Goal: Task Accomplishment & Management: Manage account settings

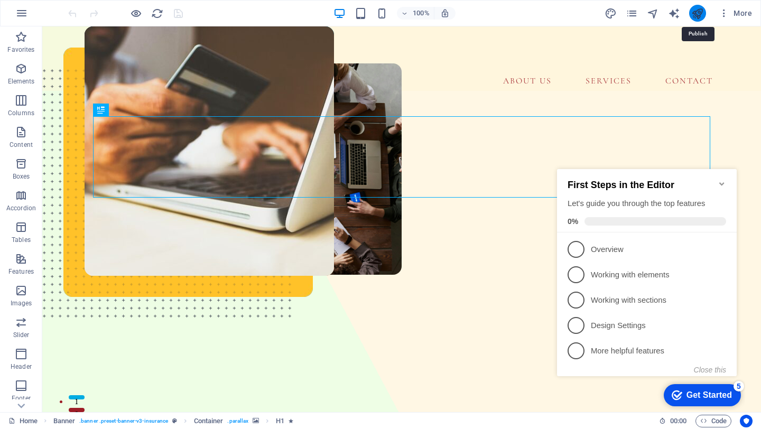
click at [695, 10] on icon "publish" at bounding box center [697, 13] width 12 height 12
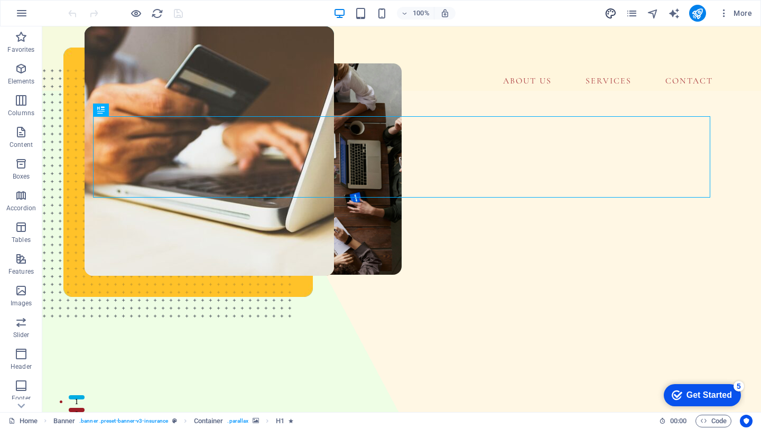
click at [610, 15] on icon "design" at bounding box center [610, 13] width 12 height 12
select select "px"
select select "400"
select select "px"
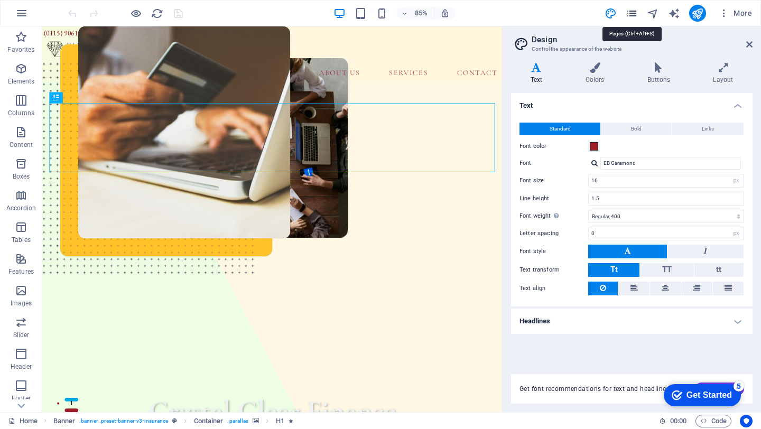
click at [632, 14] on icon "pages" at bounding box center [632, 13] width 12 height 12
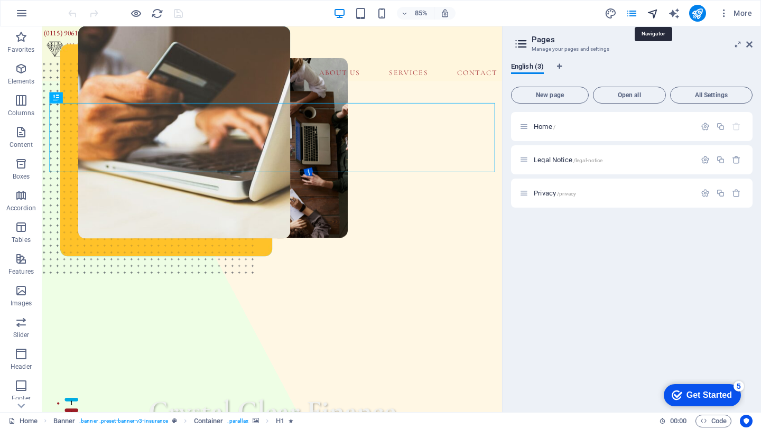
click at [648, 15] on icon "navigator" at bounding box center [653, 13] width 12 height 12
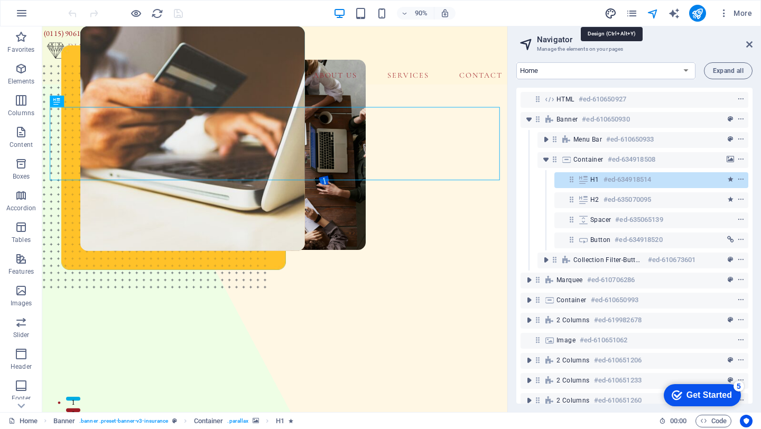
click at [606, 11] on icon "design" at bounding box center [610, 13] width 12 height 12
select select "px"
select select "400"
select select "px"
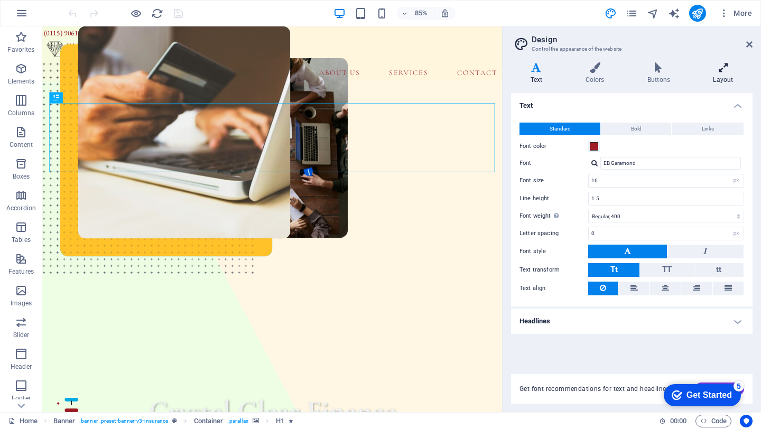
click at [711, 74] on h4 "Layout" at bounding box center [723, 73] width 59 height 22
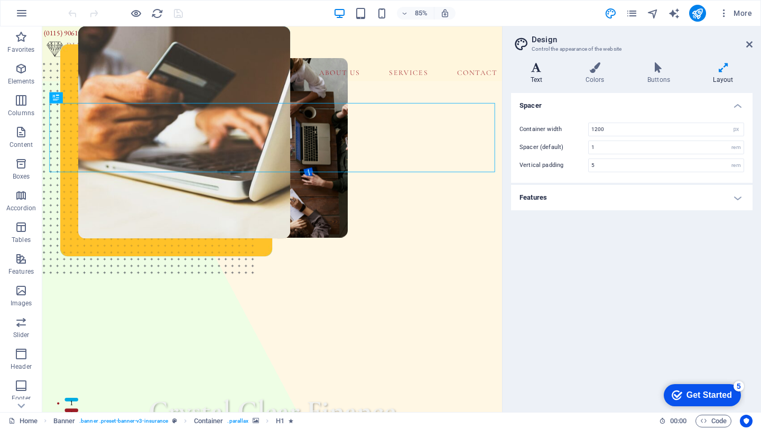
click at [534, 70] on icon at bounding box center [536, 67] width 51 height 11
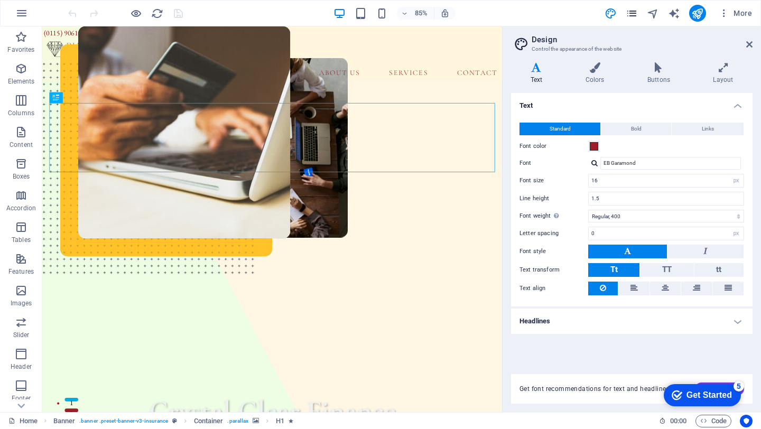
click at [634, 10] on icon "pages" at bounding box center [632, 13] width 12 height 12
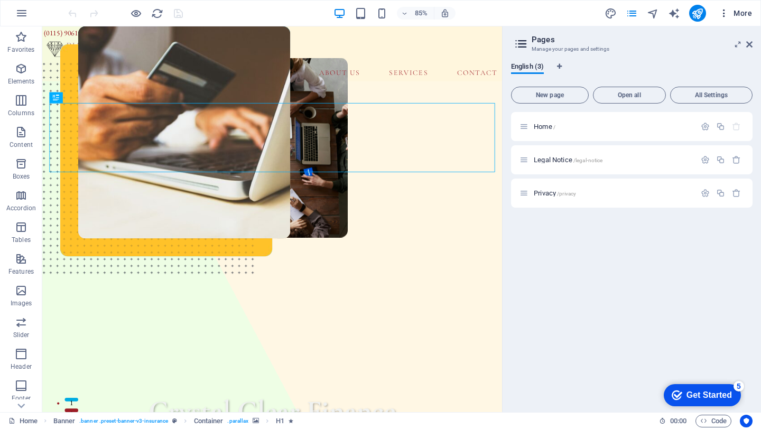
click at [734, 18] on span "More" at bounding box center [734, 13] width 33 height 11
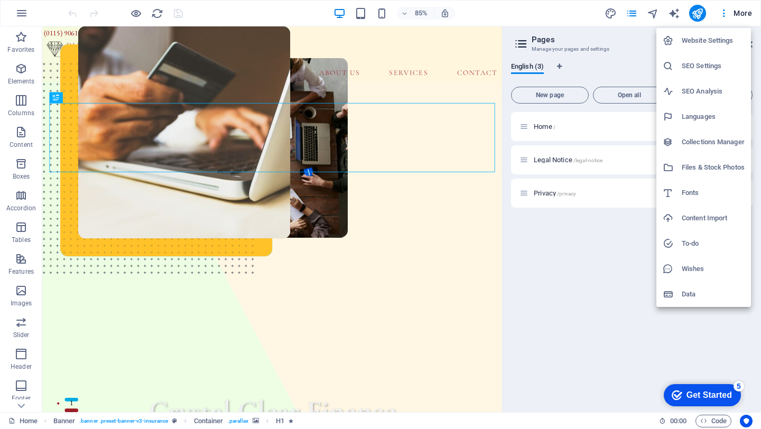
click at [724, 67] on h6 "SEO Settings" at bounding box center [713, 66] width 63 height 13
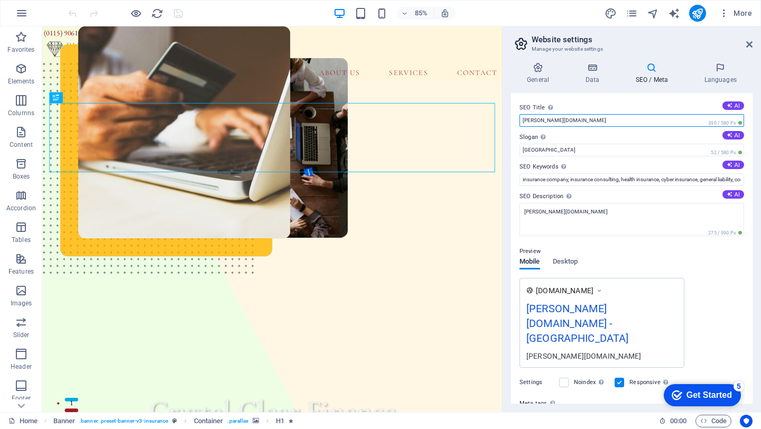
click at [571, 125] on input "[PERSON_NAME][DOMAIN_NAME]" at bounding box center [631, 120] width 225 height 13
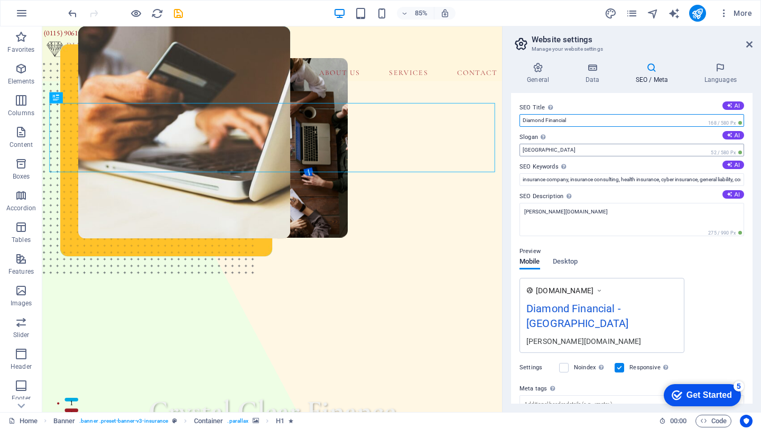
type input "Diamond Financial"
click at [564, 152] on input "[GEOGRAPHIC_DATA]" at bounding box center [631, 150] width 225 height 13
type input "Crystal Clear Finance"
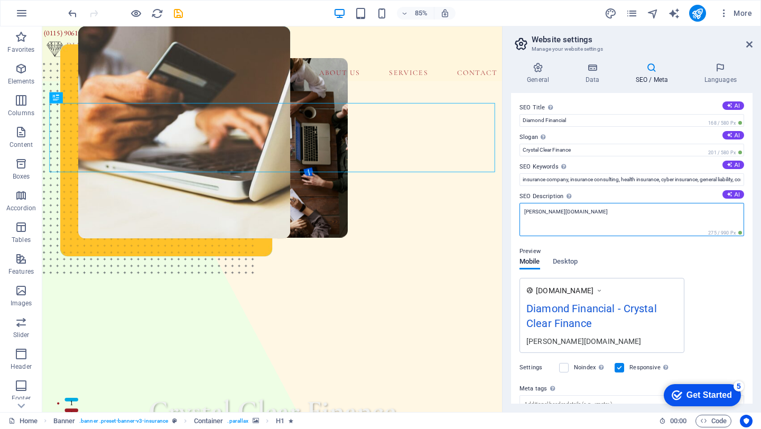
click at [602, 215] on textarea "[PERSON_NAME][DOMAIN_NAME]" at bounding box center [631, 219] width 225 height 33
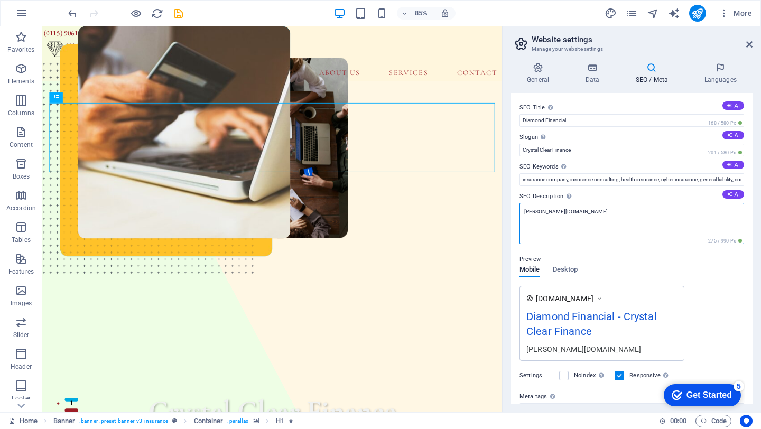
click at [602, 215] on textarea "[PERSON_NAME][DOMAIN_NAME]" at bounding box center [631, 223] width 225 height 41
paste textarea "Financial services is a highly competitive sector in the [GEOGRAPHIC_DATA], so …"
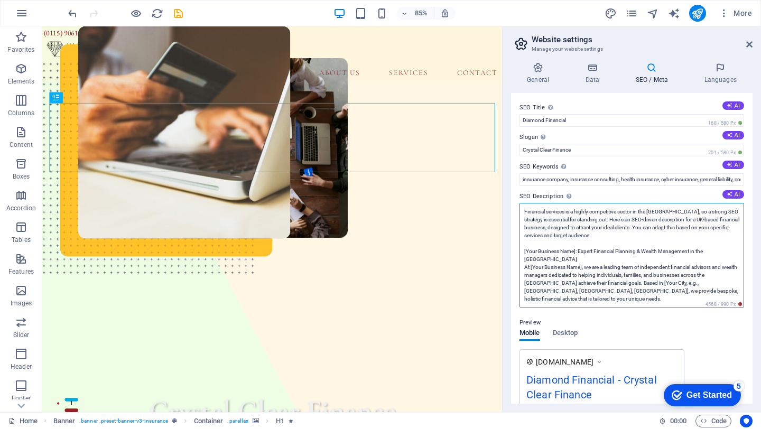
drag, startPoint x: 677, startPoint y: 292, endPoint x: 525, endPoint y: 255, distance: 156.2
click at [525, 255] on textarea "Financial services is a highly competitive sector in the [GEOGRAPHIC_DATA], so …" at bounding box center [631, 255] width 225 height 105
click at [584, 246] on textarea "Financial services is a highly competitive sector in the [GEOGRAPHIC_DATA], so …" at bounding box center [631, 255] width 225 height 105
drag, startPoint x: 593, startPoint y: 241, endPoint x: 507, endPoint y: 210, distance: 91.1
click at [507, 210] on div "General Data SEO / Meta Languages Website name [PERSON_NAME][DOMAIN_NAME] Logo …" at bounding box center [631, 233] width 258 height 358
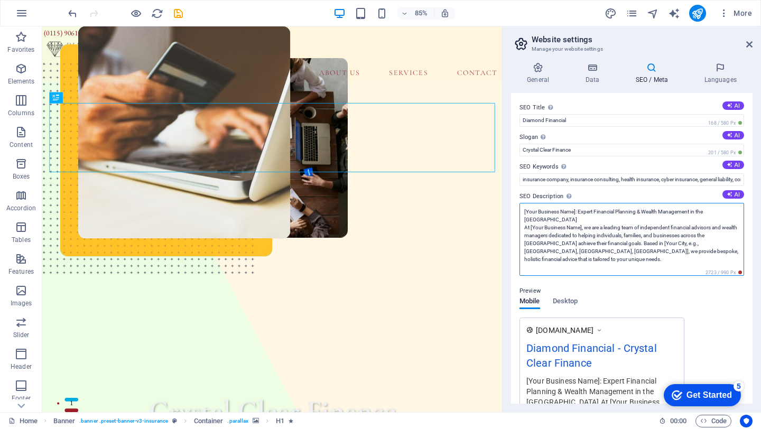
drag, startPoint x: 621, startPoint y: 245, endPoint x: 562, endPoint y: 261, distance: 61.3
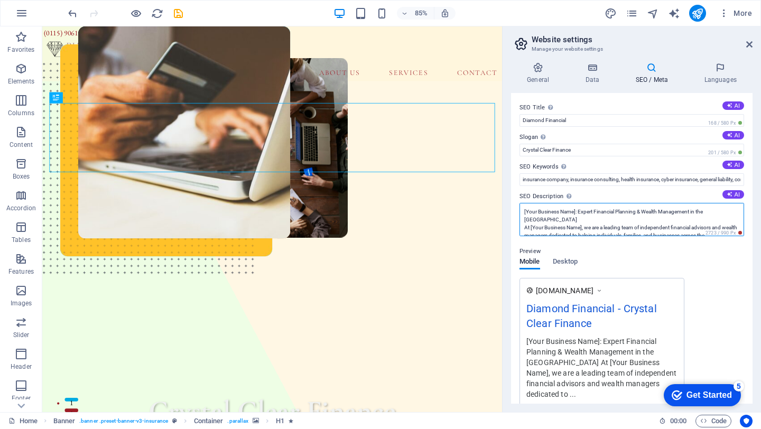
click at [610, 228] on textarea "[Your Business Name]: Expert Financial Planning & Wealth Management in the [GEO…" at bounding box center [631, 219] width 225 height 33
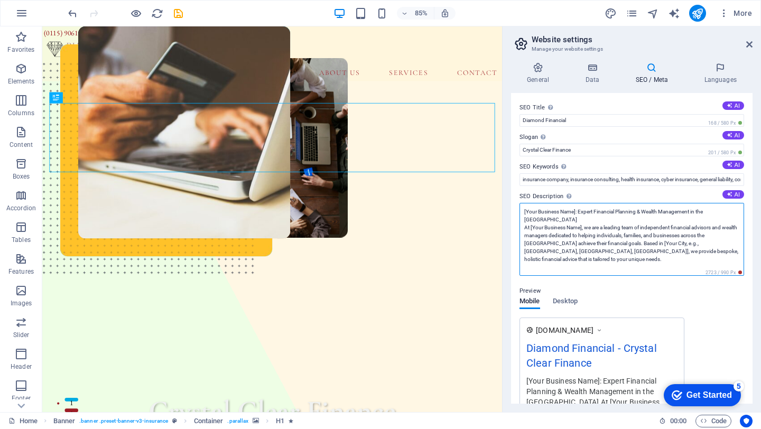
drag, startPoint x: 577, startPoint y: 218, endPoint x: 519, endPoint y: 218, distance: 58.1
click at [519, 218] on div "SEO Title The title of your website - make it something that stands out in sear…" at bounding box center [631, 248] width 241 height 311
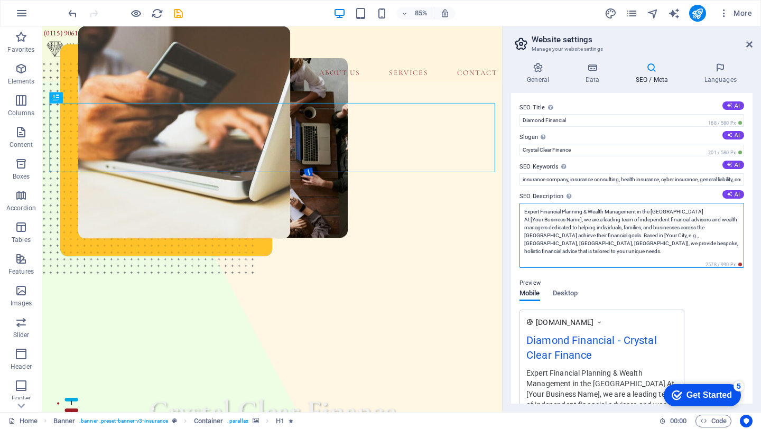
drag, startPoint x: 583, startPoint y: 220, endPoint x: 584, endPoint y: 214, distance: 6.5
click at [584, 214] on textarea "Expert Financial Planning & Wealth Management in the [GEOGRAPHIC_DATA] At [Your…" at bounding box center [631, 235] width 225 height 65
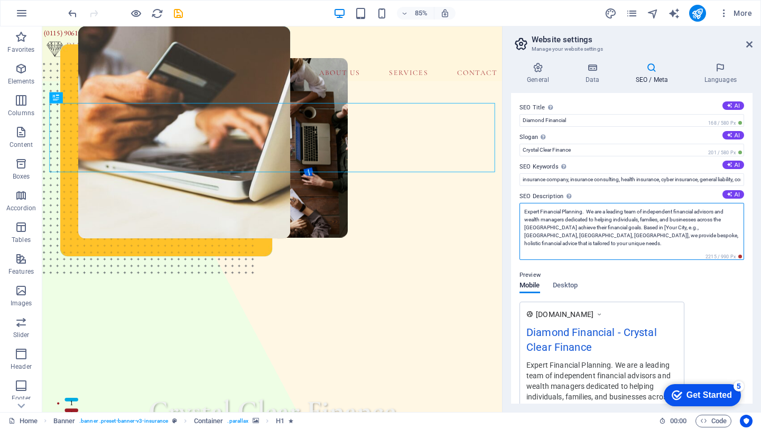
drag, startPoint x: 715, startPoint y: 234, endPoint x: 592, endPoint y: 229, distance: 122.7
click at [592, 229] on textarea "Expert Financial Planning. We are a leading team of independent financial advis…" at bounding box center [631, 231] width 225 height 57
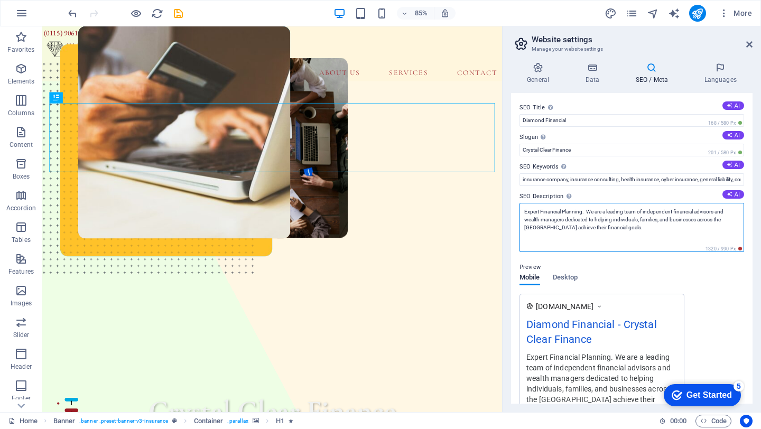
drag, startPoint x: 587, startPoint y: 211, endPoint x: 505, endPoint y: 211, distance: 81.9
click at [505, 211] on div "General Data SEO / Meta Languages Website name [PERSON_NAME][DOMAIN_NAME] Logo …" at bounding box center [631, 233] width 258 height 358
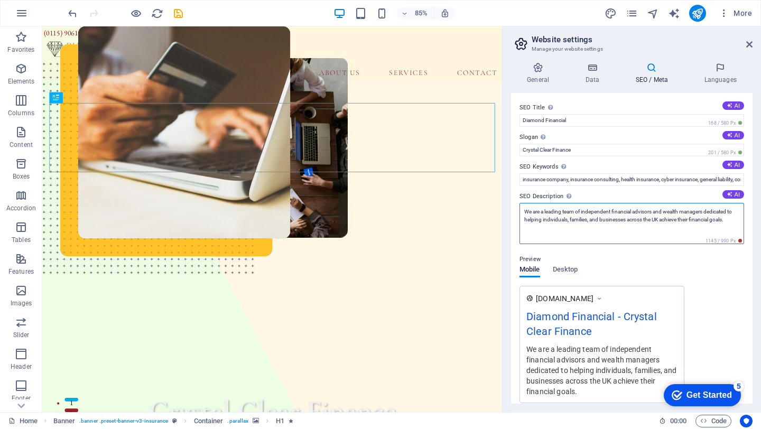
drag, startPoint x: 736, startPoint y: 220, endPoint x: 669, endPoint y: 220, distance: 67.6
click at [669, 220] on textarea "We are a leading team of independent financial advisors and wealth managers ded…" at bounding box center [631, 223] width 225 height 41
type textarea "We are a leading team of independent financial advisors and wealth managers ded…"
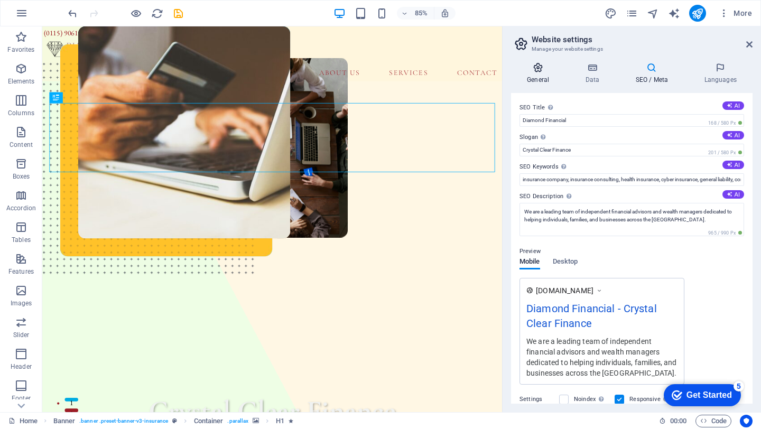
click at [537, 66] on icon at bounding box center [538, 67] width 54 height 11
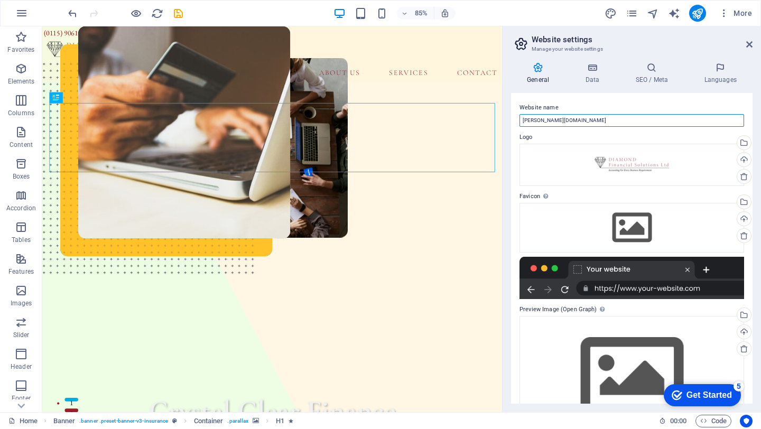
click at [570, 120] on input "[PERSON_NAME][DOMAIN_NAME]" at bounding box center [631, 120] width 225 height 13
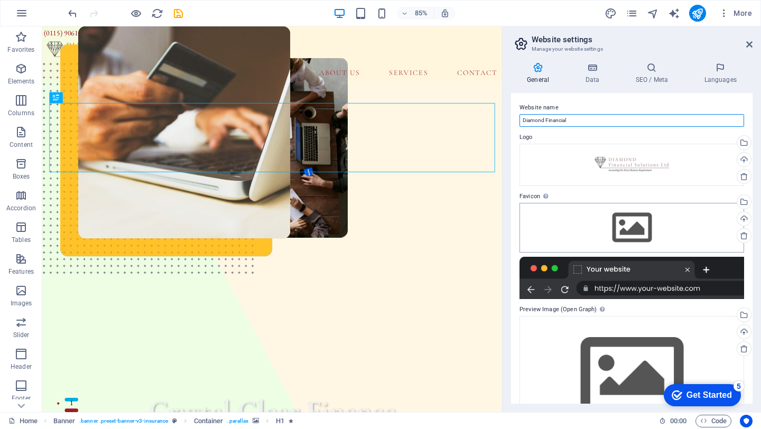
scroll to position [42, 0]
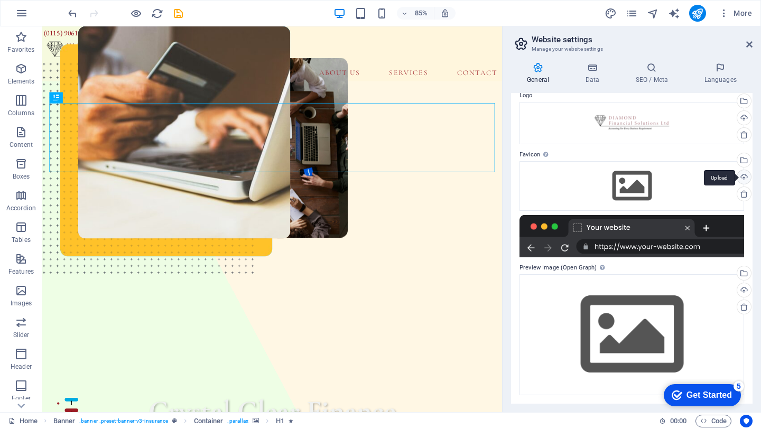
type input "Diamond Financial"
click at [740, 178] on div "Upload" at bounding box center [743, 178] width 16 height 16
click at [746, 160] on div "Select files from the file manager, stock photos, or upload file(s)" at bounding box center [743, 161] width 16 height 16
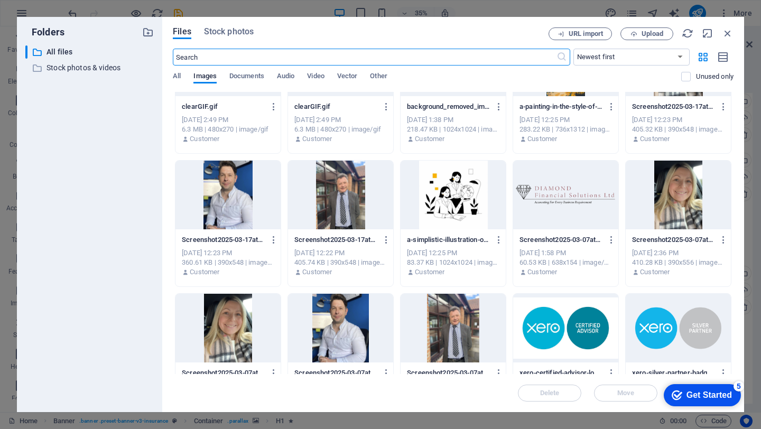
scroll to position [331, 0]
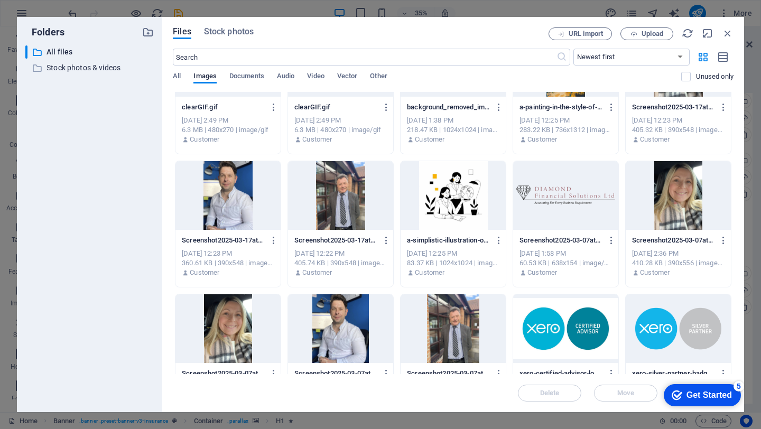
click at [566, 218] on div at bounding box center [565, 195] width 105 height 69
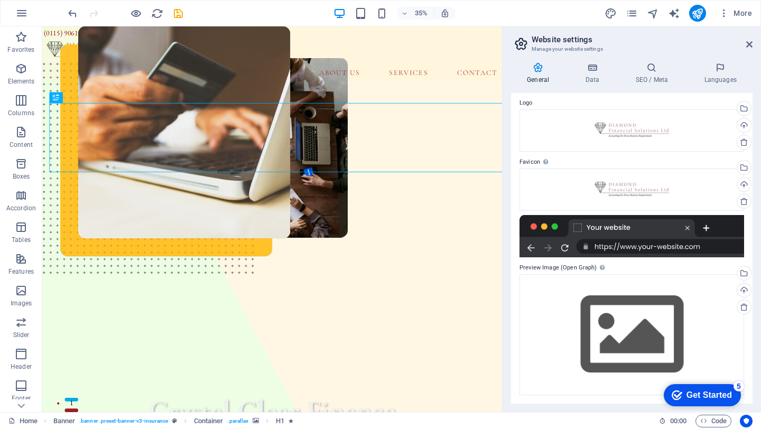
scroll to position [34, 0]
click at [742, 275] on div "Select files from the file manager, stock photos, or upload file(s)" at bounding box center [743, 274] width 16 height 16
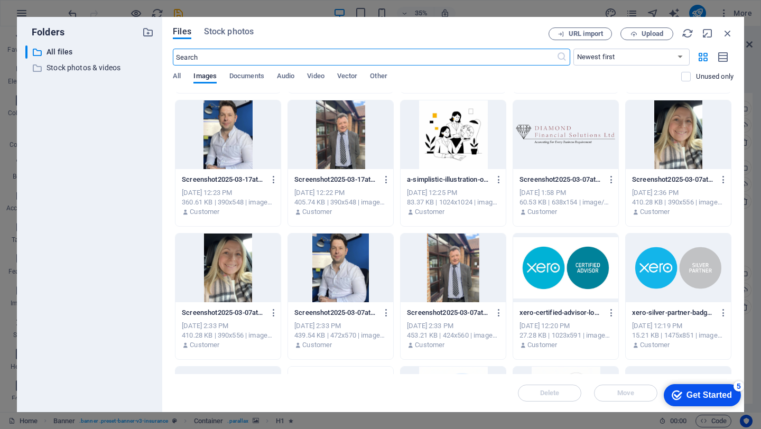
scroll to position [372, 0]
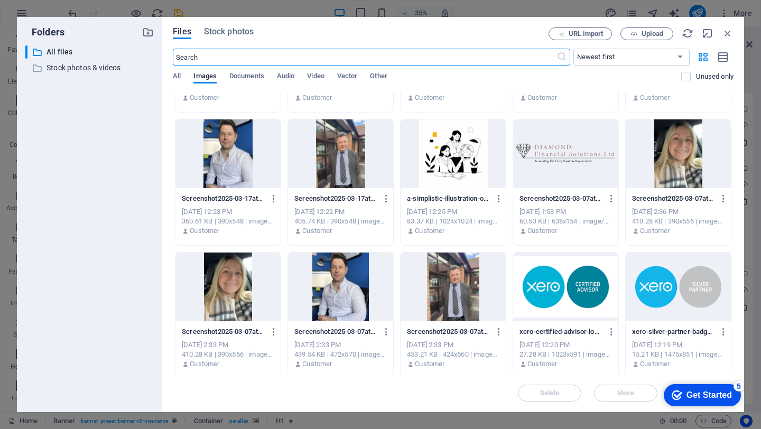
click at [555, 161] on div at bounding box center [565, 153] width 105 height 69
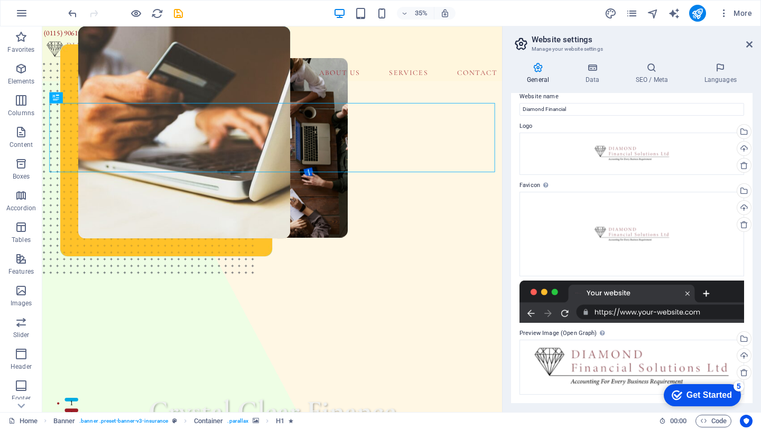
scroll to position [0, 0]
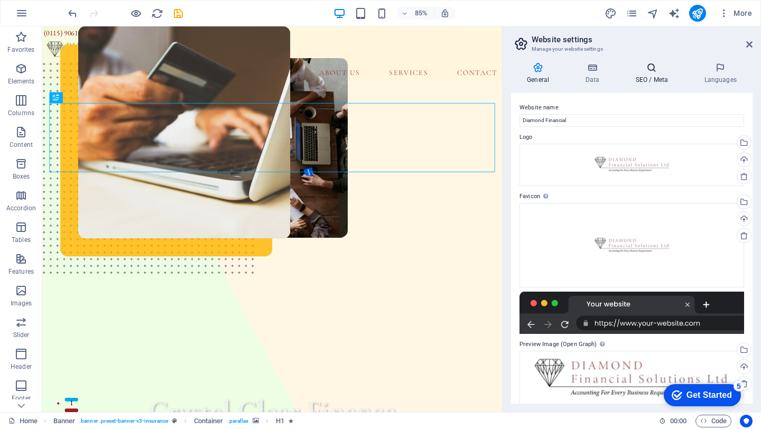
click at [656, 68] on icon at bounding box center [651, 67] width 64 height 11
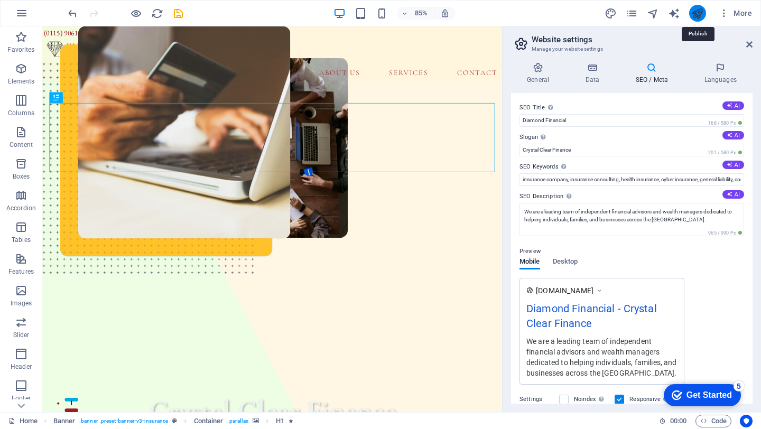
click at [698, 18] on icon "publish" at bounding box center [697, 13] width 12 height 12
